Goal: Task Accomplishment & Management: Use online tool/utility

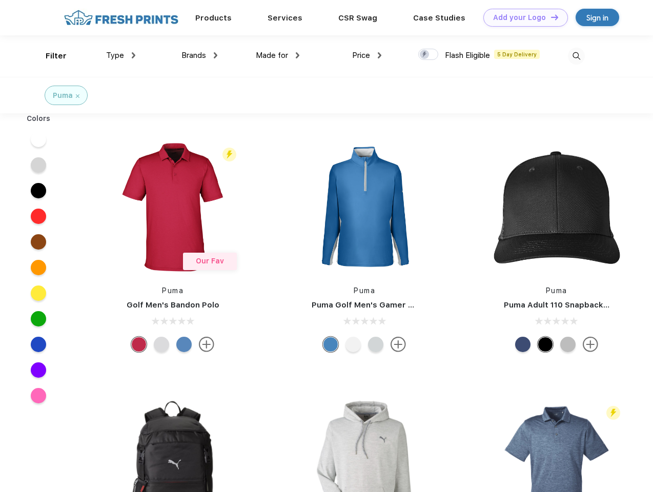
click at [521, 17] on link "Add your Logo Design Tool" at bounding box center [525, 18] width 85 height 18
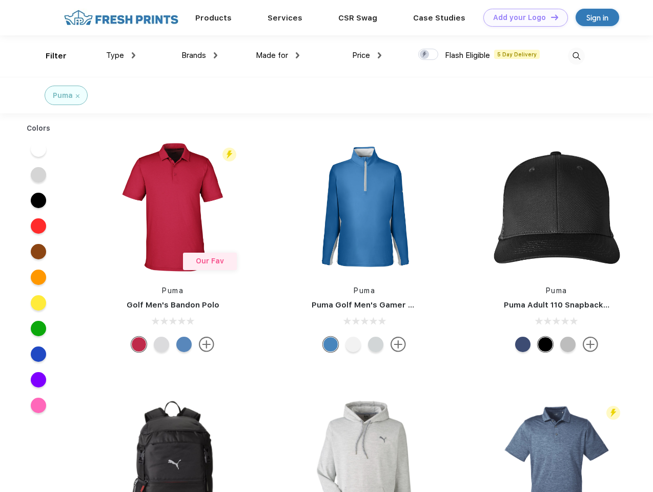
click at [0, 0] on div "Design Tool" at bounding box center [0, 0] width 0 height 0
click at [550, 17] on link "Add your Logo Design Tool" at bounding box center [525, 18] width 85 height 18
click at [49, 56] on div "Filter" at bounding box center [56, 56] width 21 height 12
click at [121, 55] on span "Type" at bounding box center [115, 55] width 18 height 9
click at [199, 55] on span "Brands" at bounding box center [193, 55] width 25 height 9
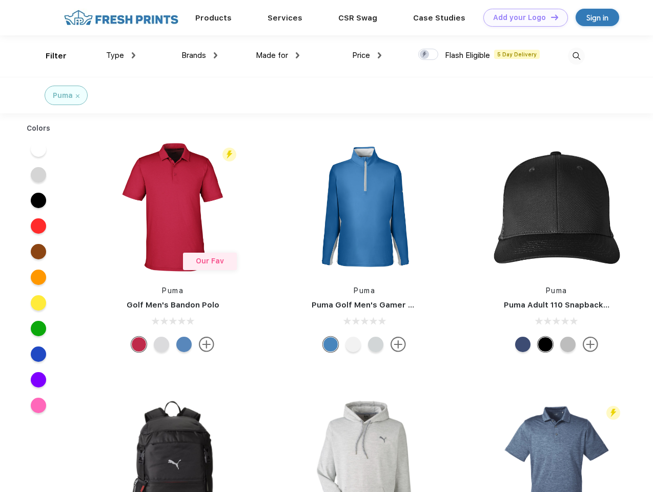
click at [278, 55] on span "Made for" at bounding box center [272, 55] width 32 height 9
click at [367, 55] on span "Price" at bounding box center [361, 55] width 18 height 9
click at [428, 55] on div at bounding box center [428, 54] width 20 height 11
click at [425, 55] on input "checkbox" at bounding box center [421, 51] width 7 height 7
click at [576, 56] on img at bounding box center [576, 56] width 17 height 17
